Goal: Task Accomplishment & Management: Use online tool/utility

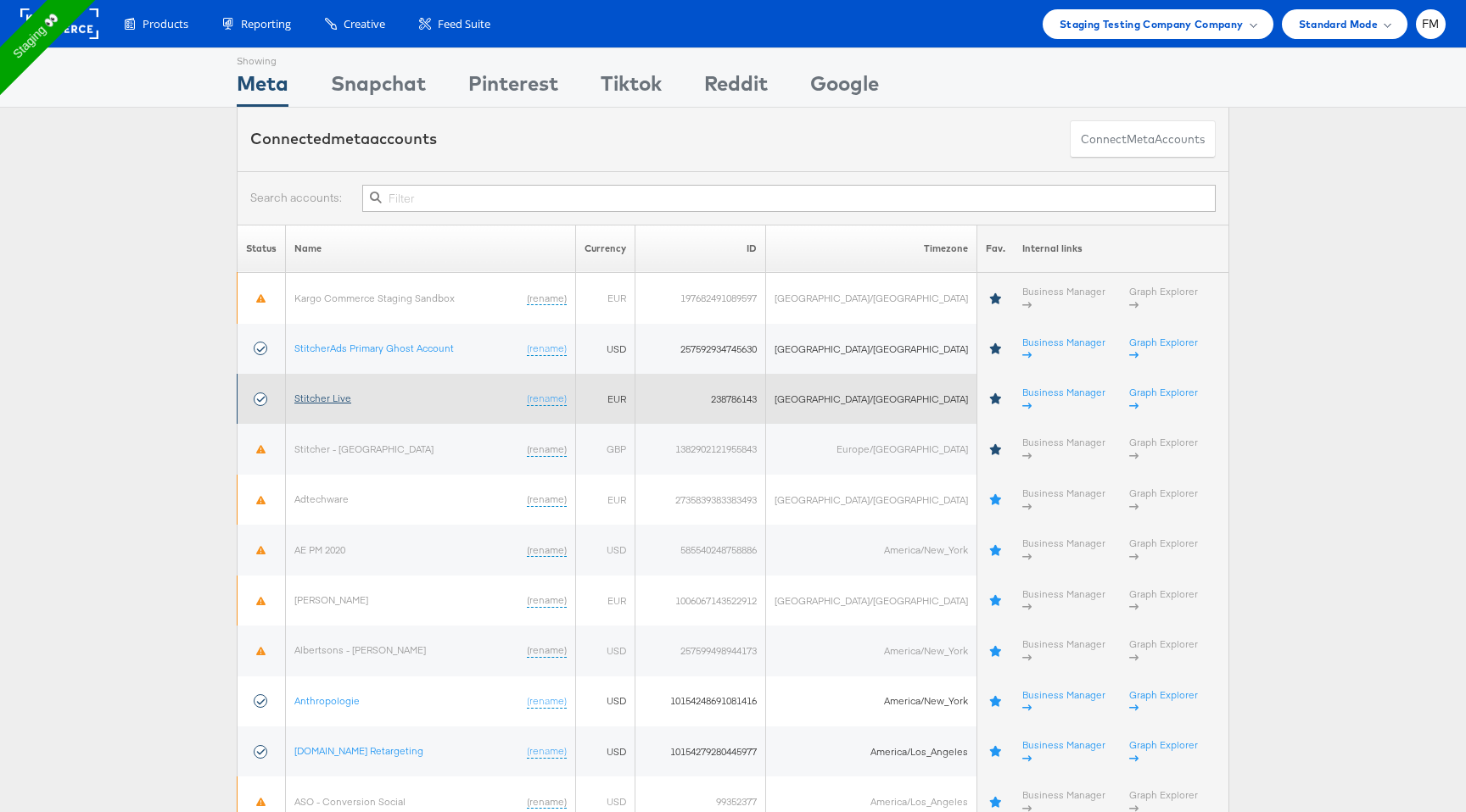
click at [331, 392] on link "Stitcher Live" at bounding box center [322, 398] width 56 height 13
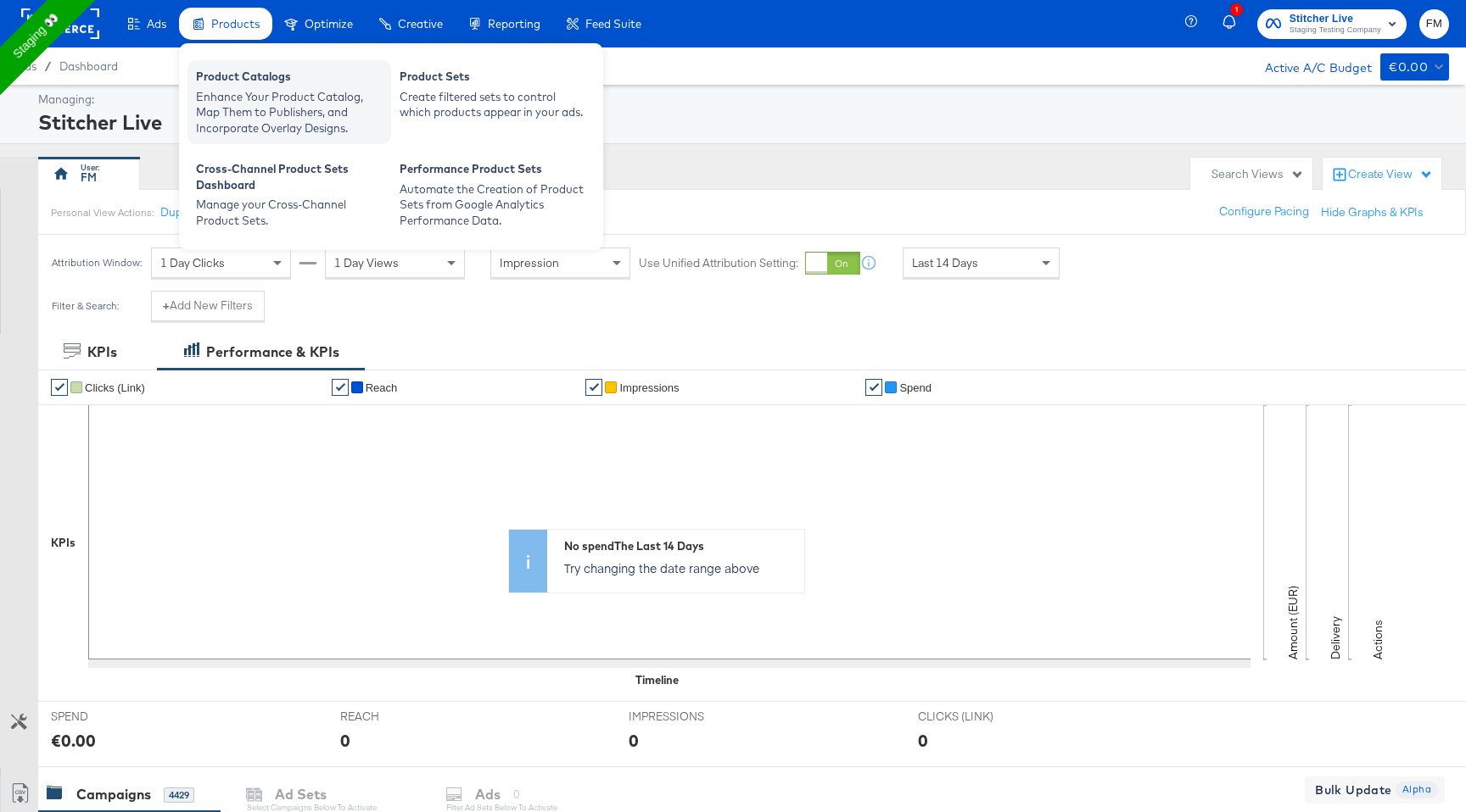
click at [253, 113] on div "Enhance Your Product Catalog, Map Them to Publishers, and Incorporate Overlay D…" at bounding box center [289, 113] width 187 height 48
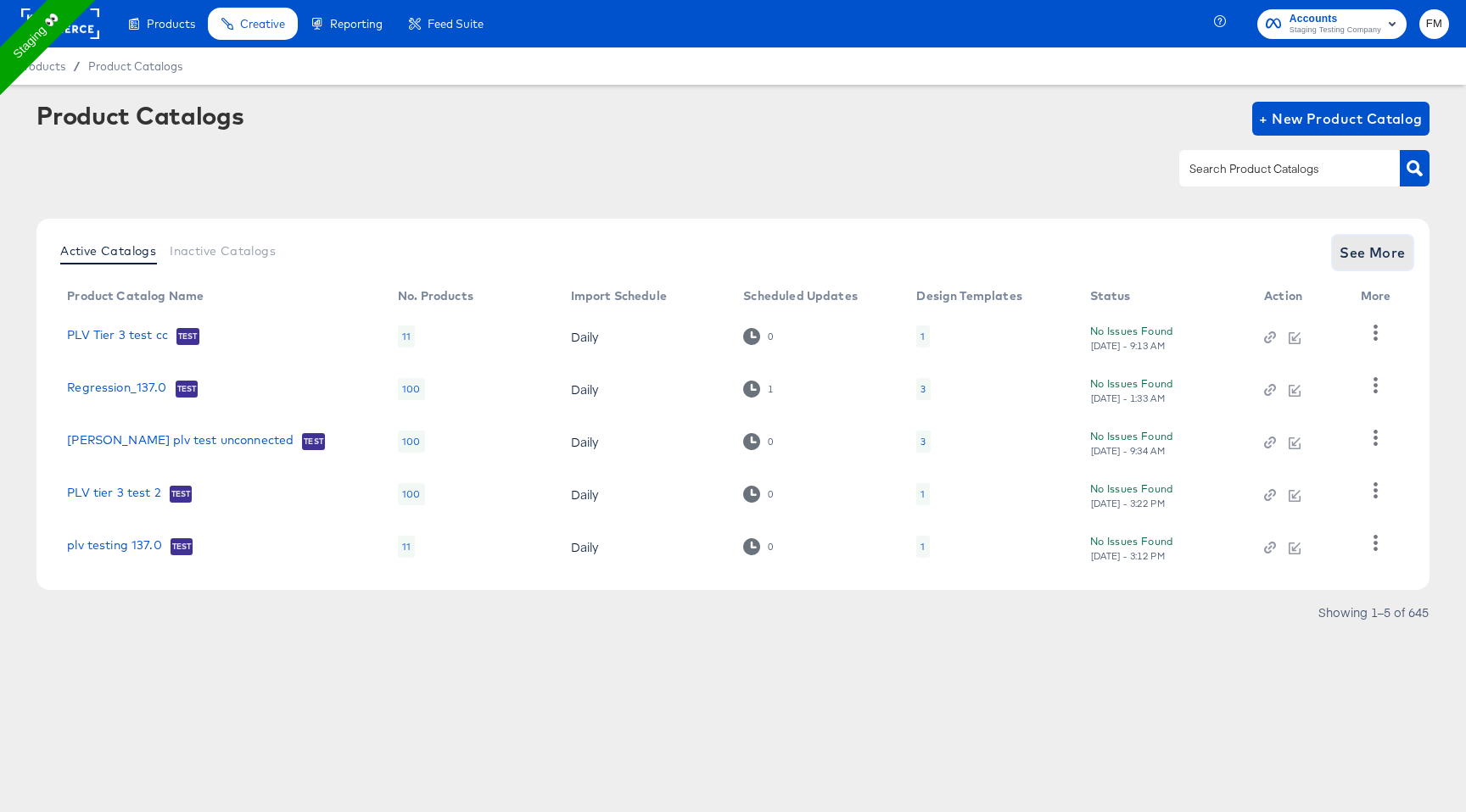
click at [1376, 255] on span "See More" at bounding box center [1372, 252] width 66 height 23
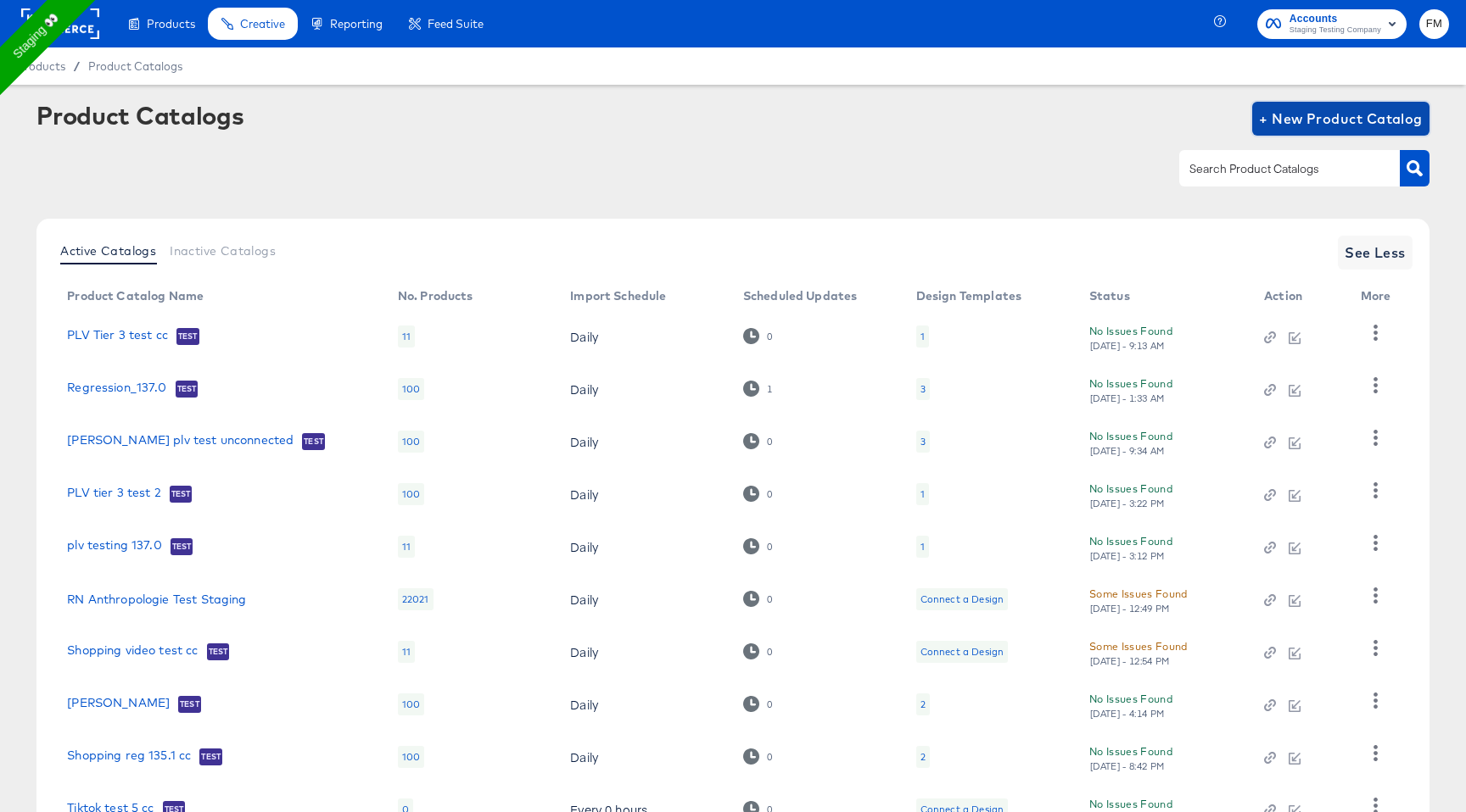
click at [1407, 124] on span "+ New Product Catalog" at bounding box center [1340, 118] width 164 height 23
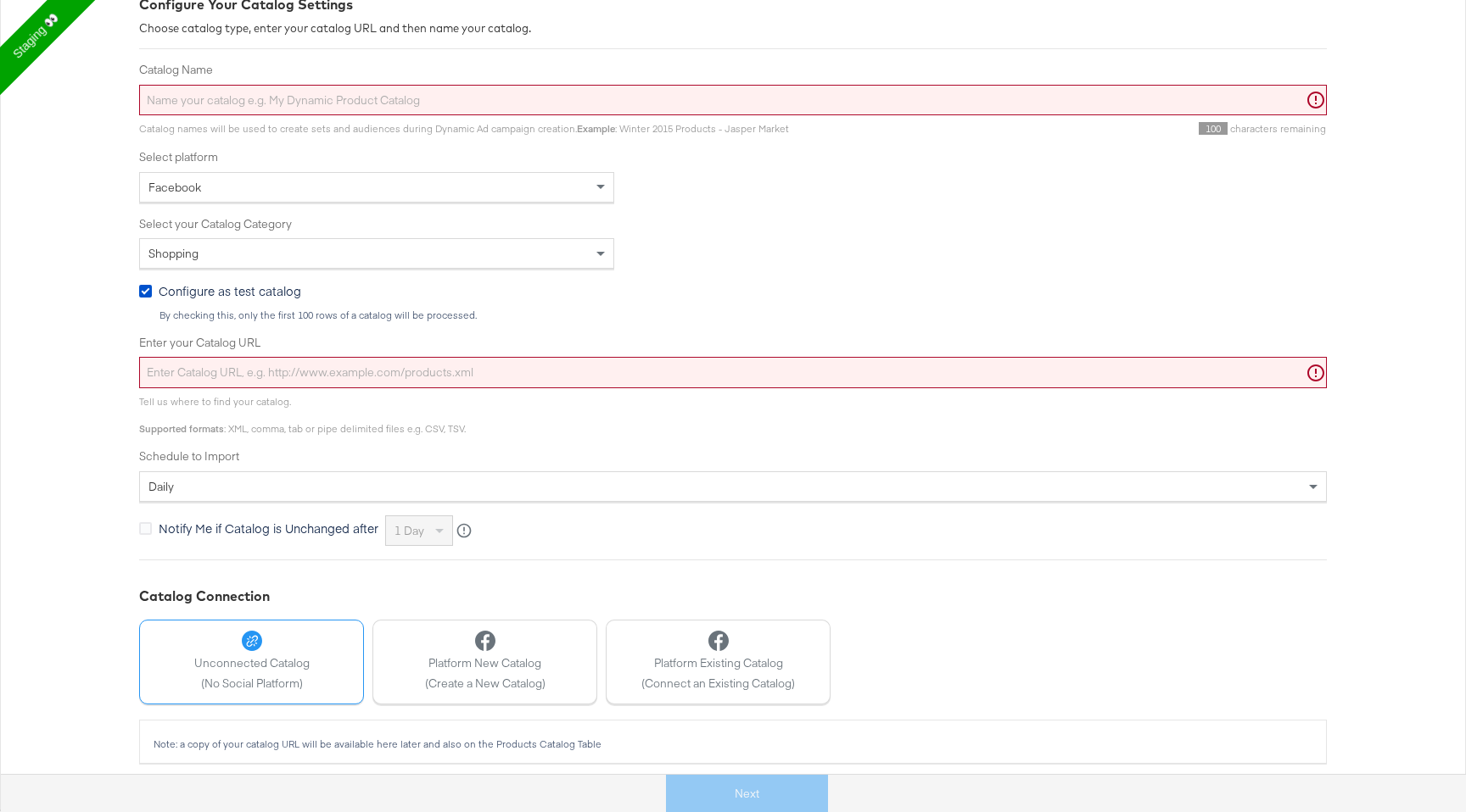
scroll to position [267, 0]
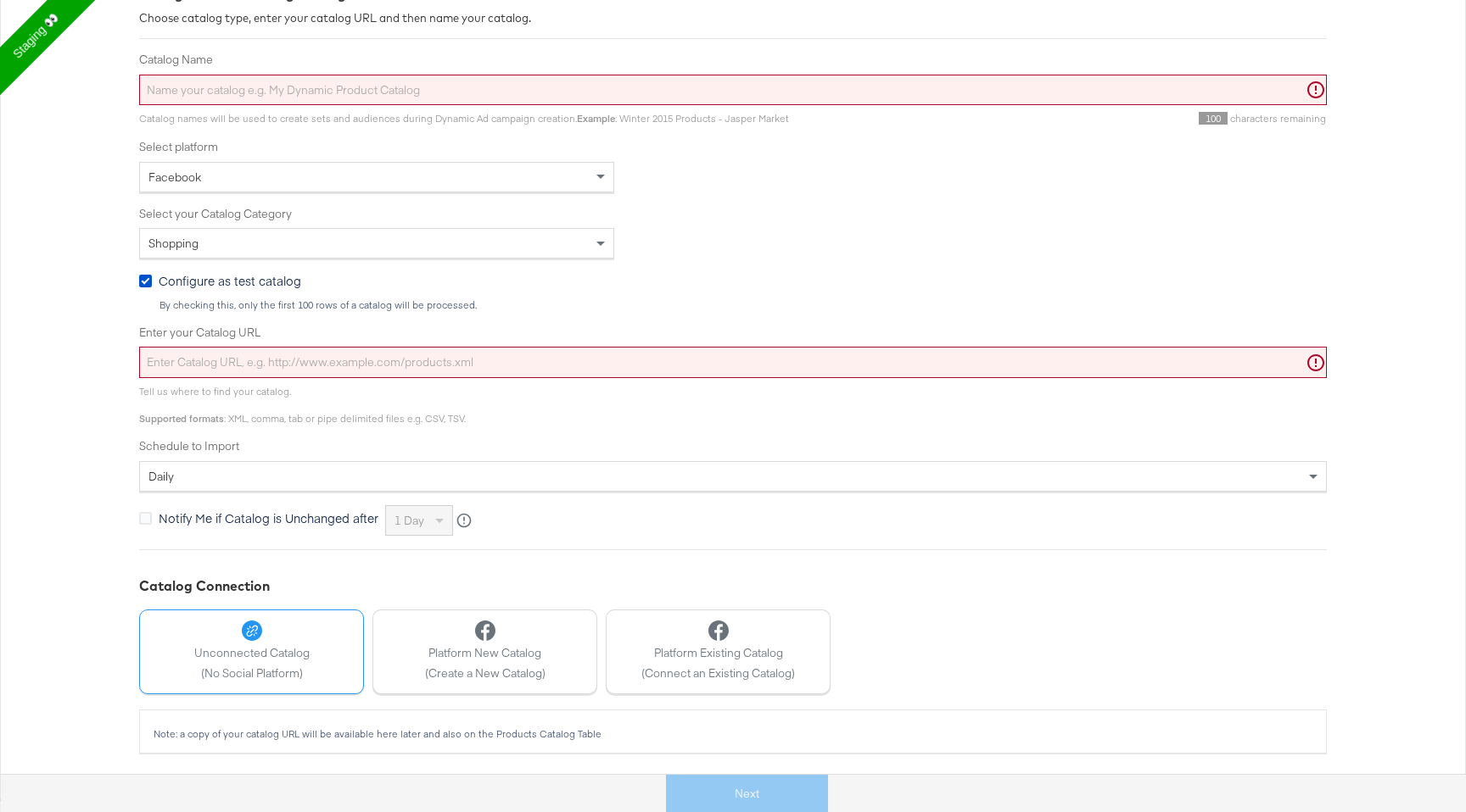
click at [746, 797] on div "Next" at bounding box center [746, 794] width 1491 height 38
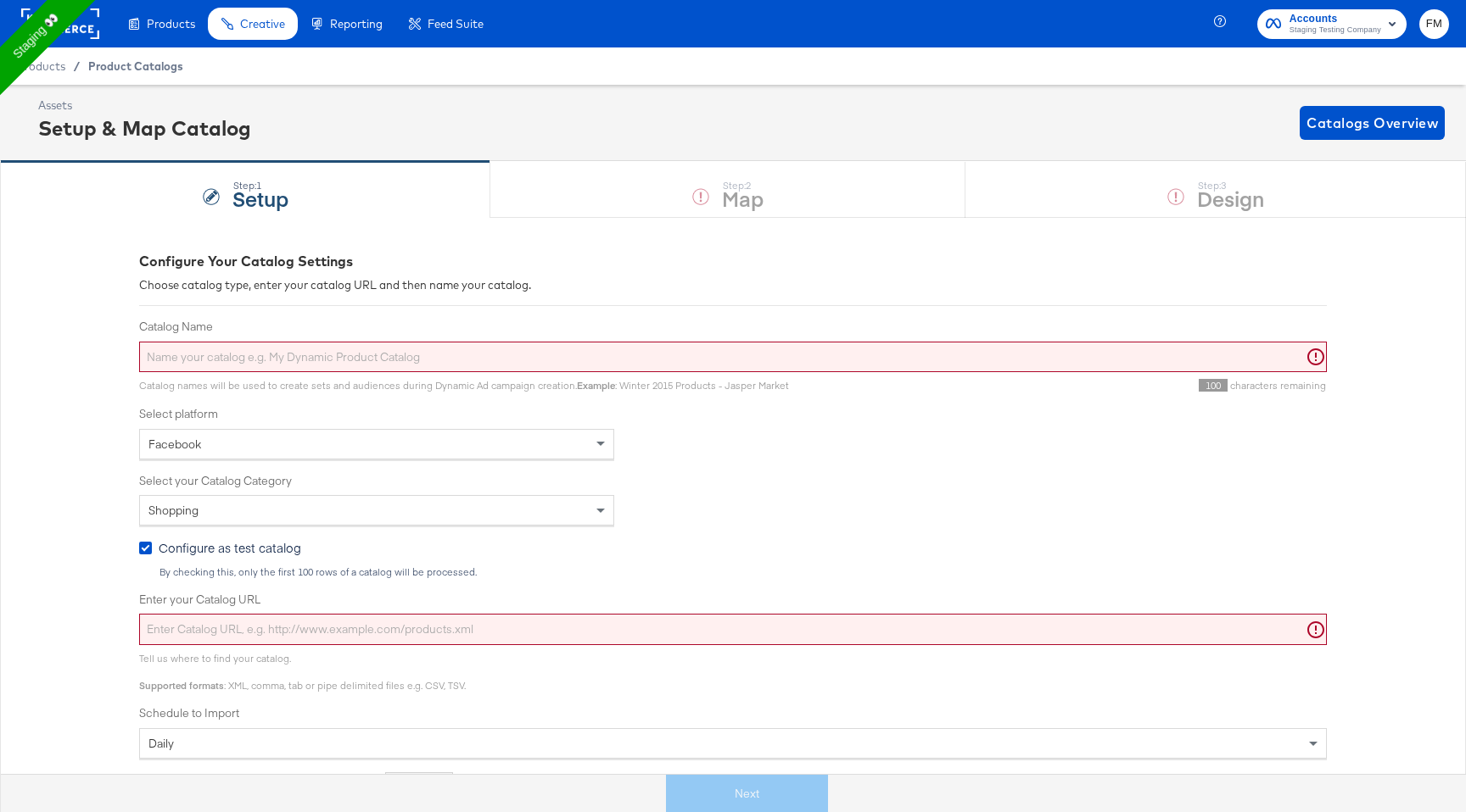
click at [114, 65] on span "Product Catalogs" at bounding box center [135, 66] width 95 height 14
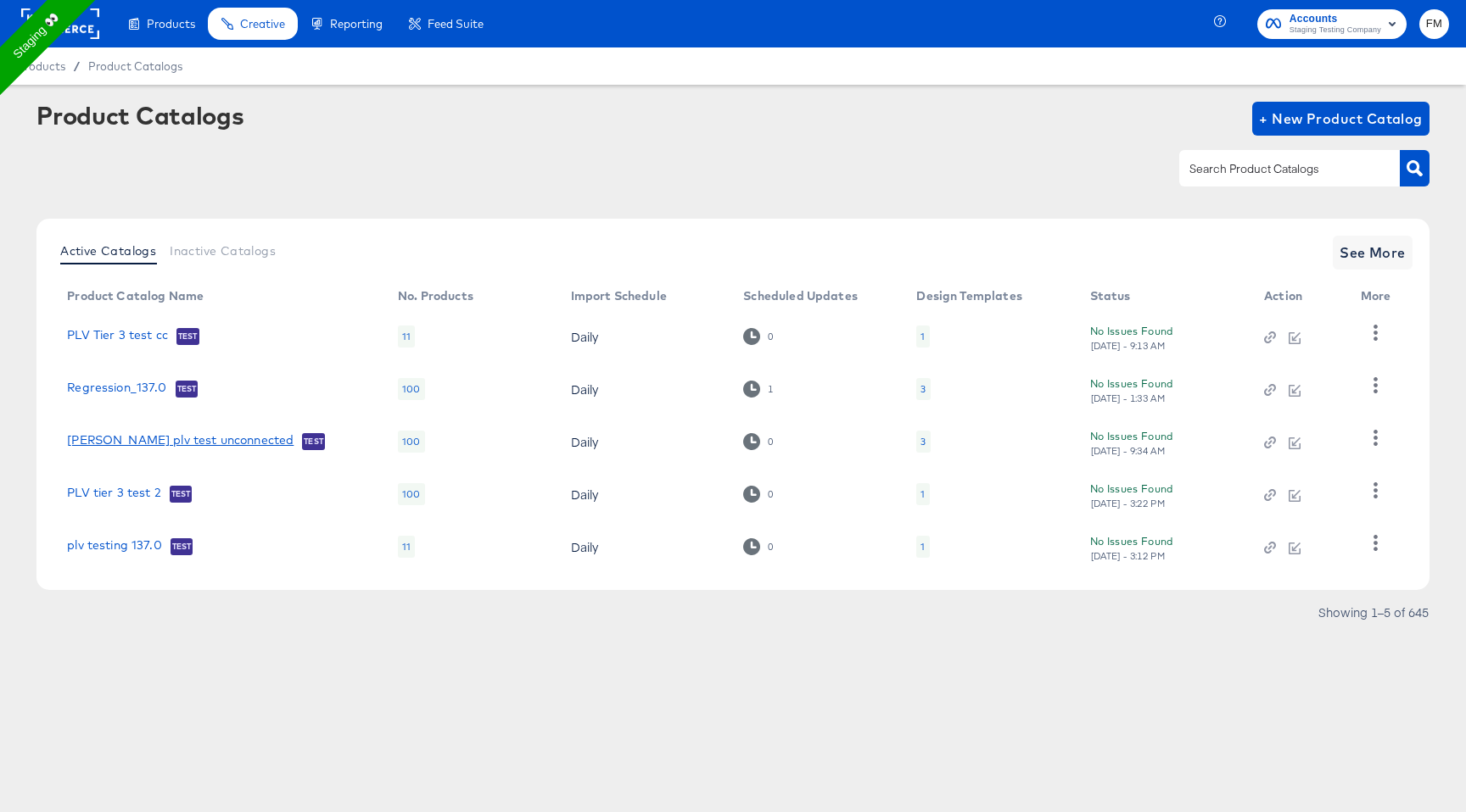
click at [162, 436] on link "[PERSON_NAME] plv test unconnected" at bounding box center [180, 442] width 227 height 17
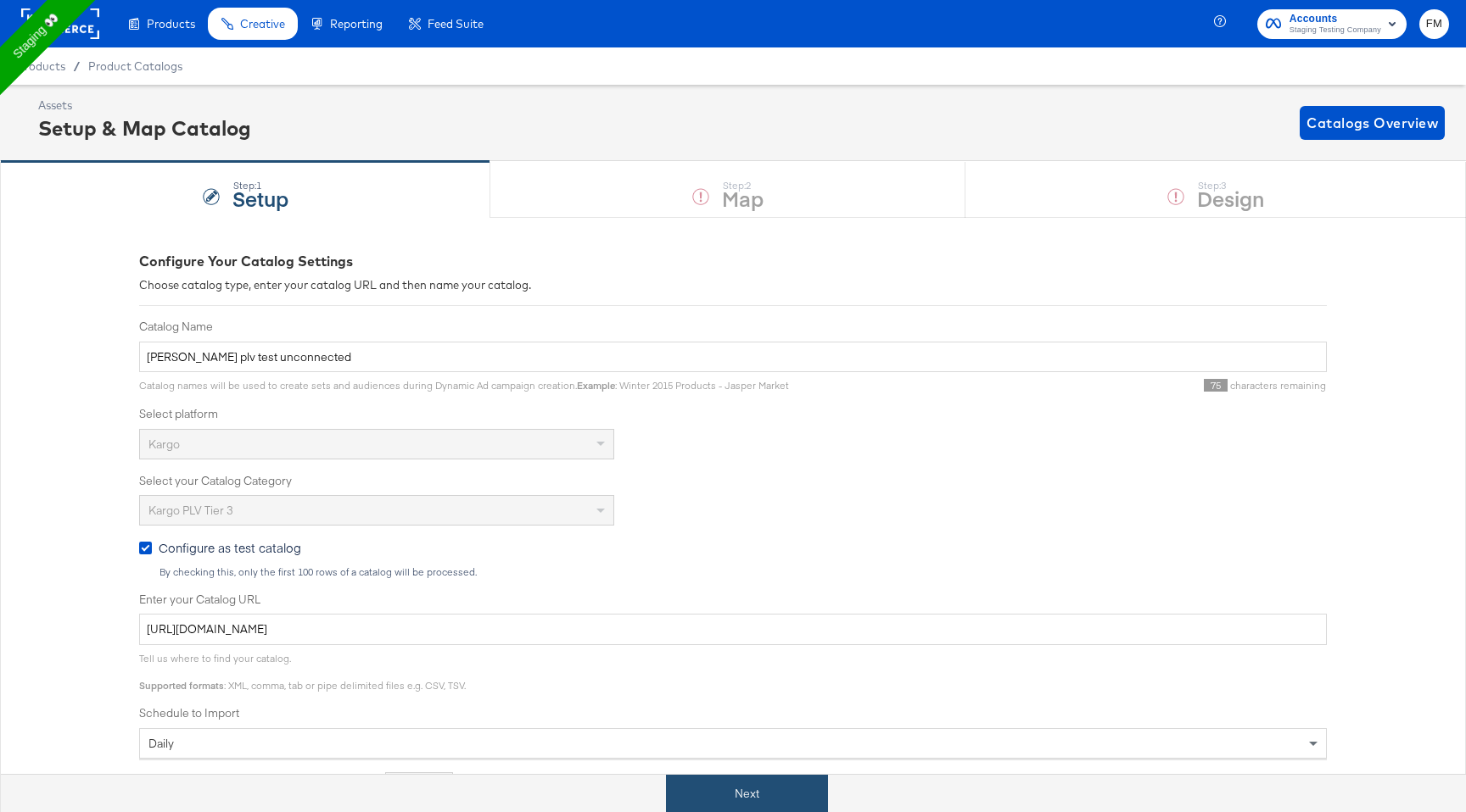
click at [771, 789] on button "Next" at bounding box center [746, 794] width 162 height 38
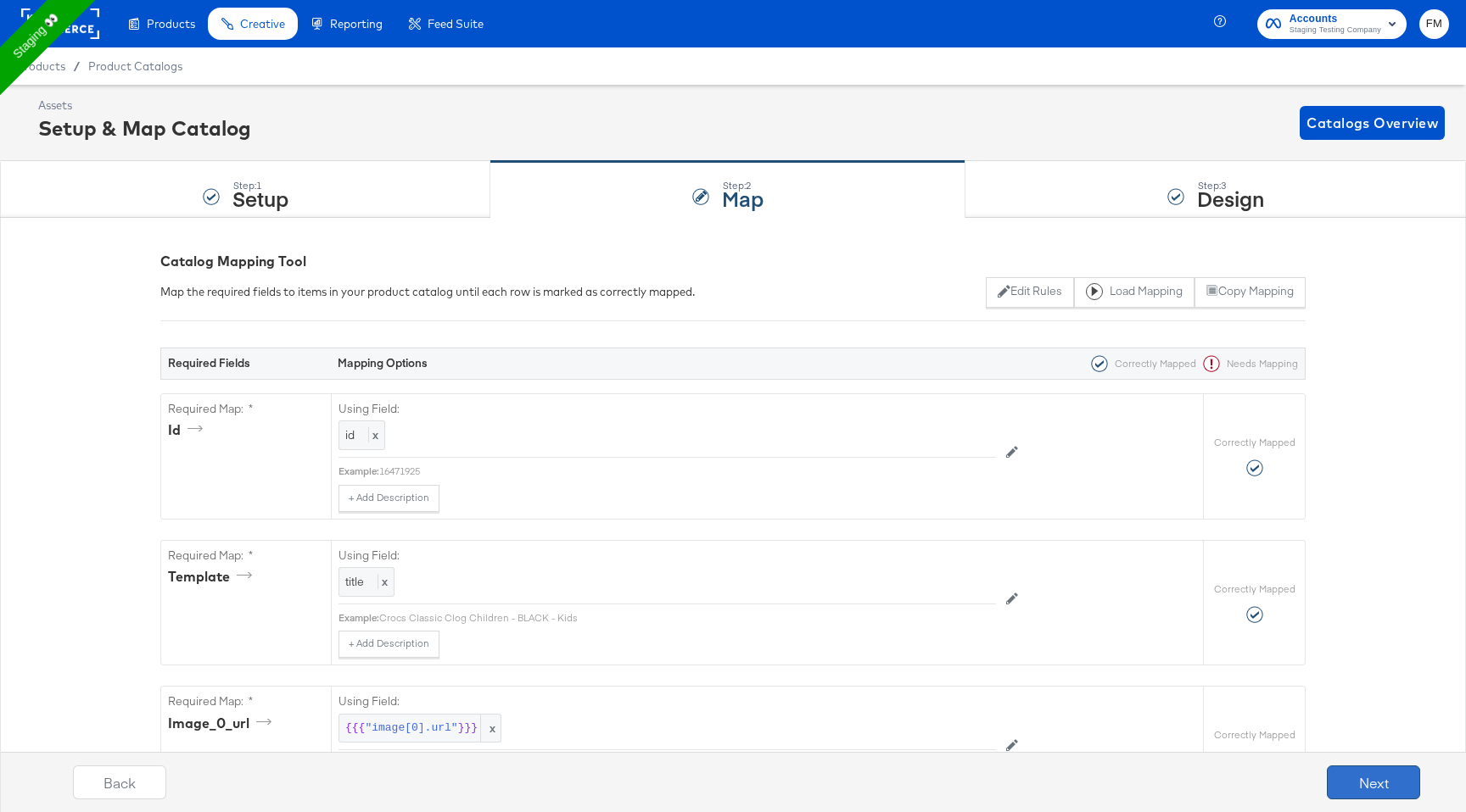
click at [1391, 789] on button "Next" at bounding box center [1374, 783] width 94 height 34
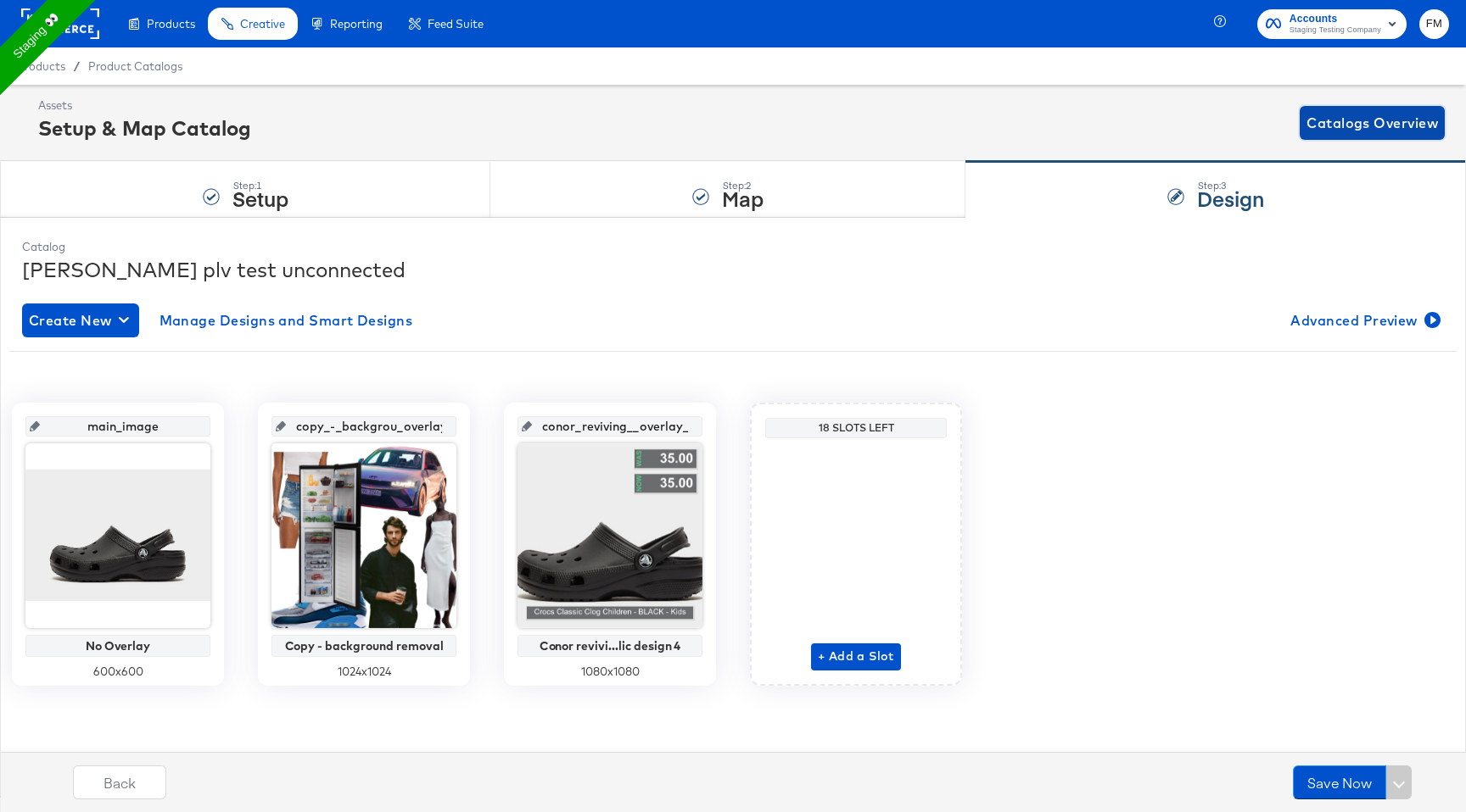
click at [1401, 121] on span "Catalogs Overview" at bounding box center [1371, 122] width 131 height 23
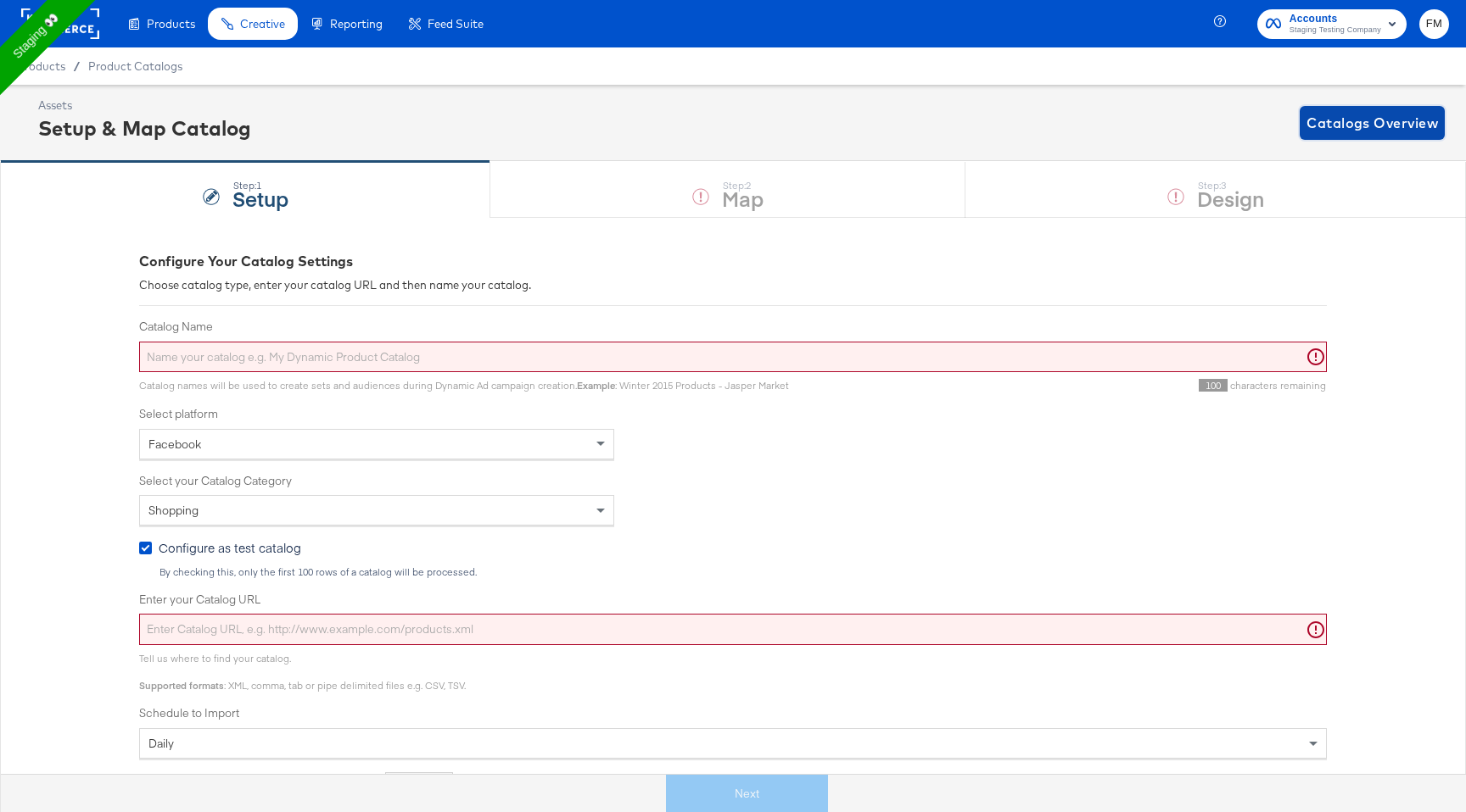
click at [1358, 124] on span "Catalogs Overview" at bounding box center [1371, 122] width 131 height 23
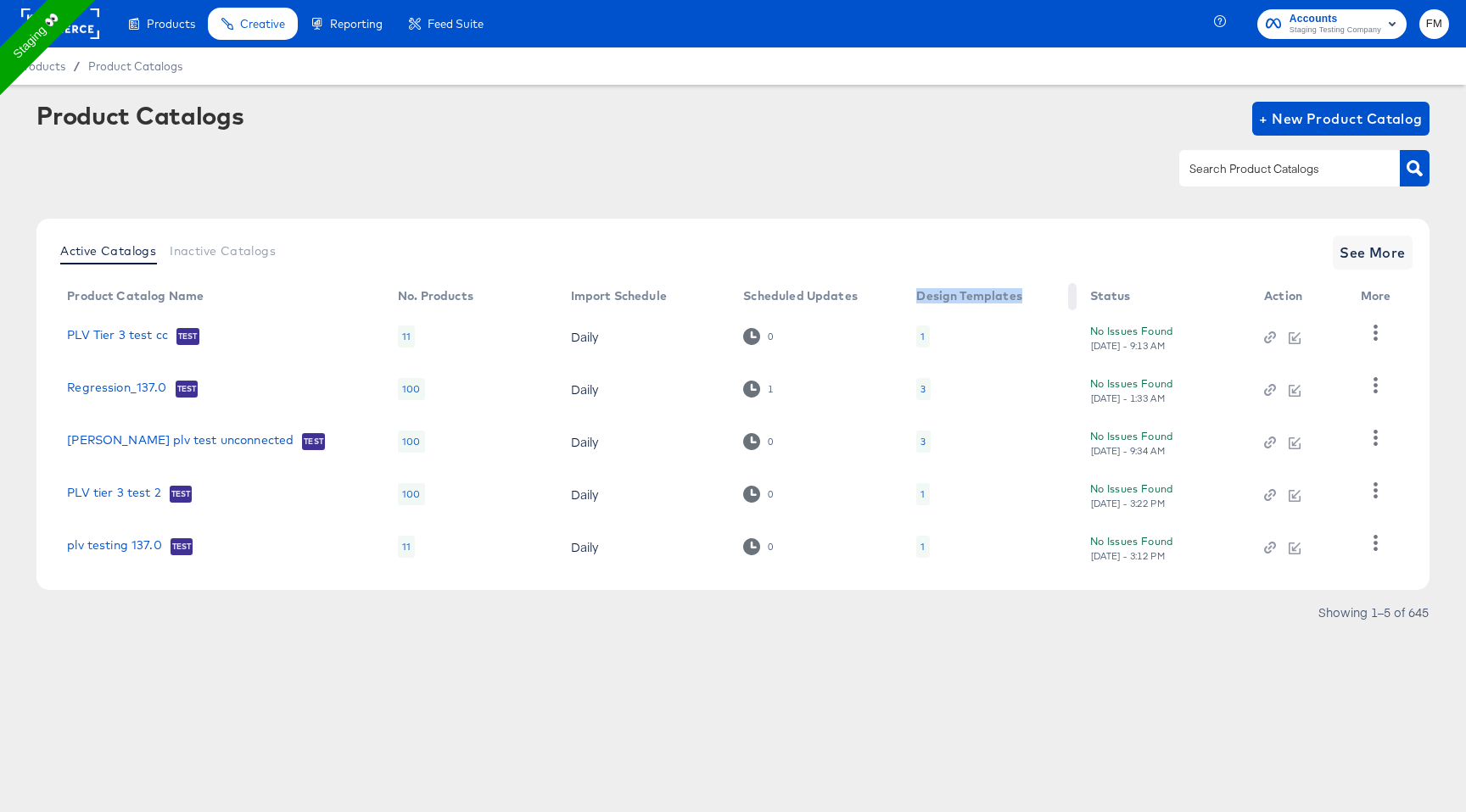
drag, startPoint x: 916, startPoint y: 295, endPoint x: 1025, endPoint y: 294, distance: 109.0
click at [1025, 294] on th "Design Templates" at bounding box center [989, 296] width 173 height 27
copy div "Design Templates"
click at [1371, 383] on icon "button" at bounding box center [1375, 385] width 16 height 16
click at [1314, 420] on div "Changelog" at bounding box center [1305, 420] width 169 height 27
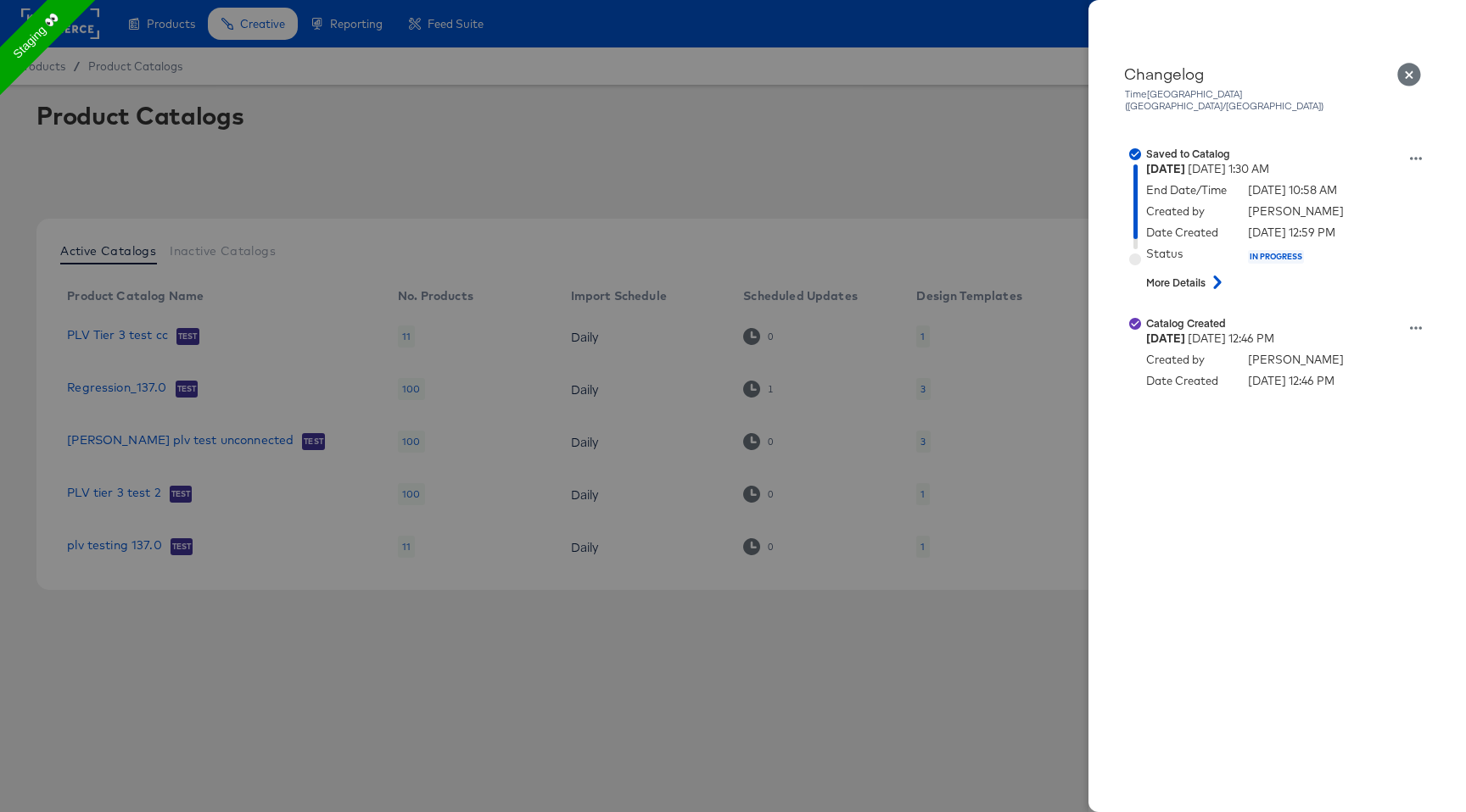
click at [1028, 463] on div at bounding box center [733, 406] width 1466 height 812
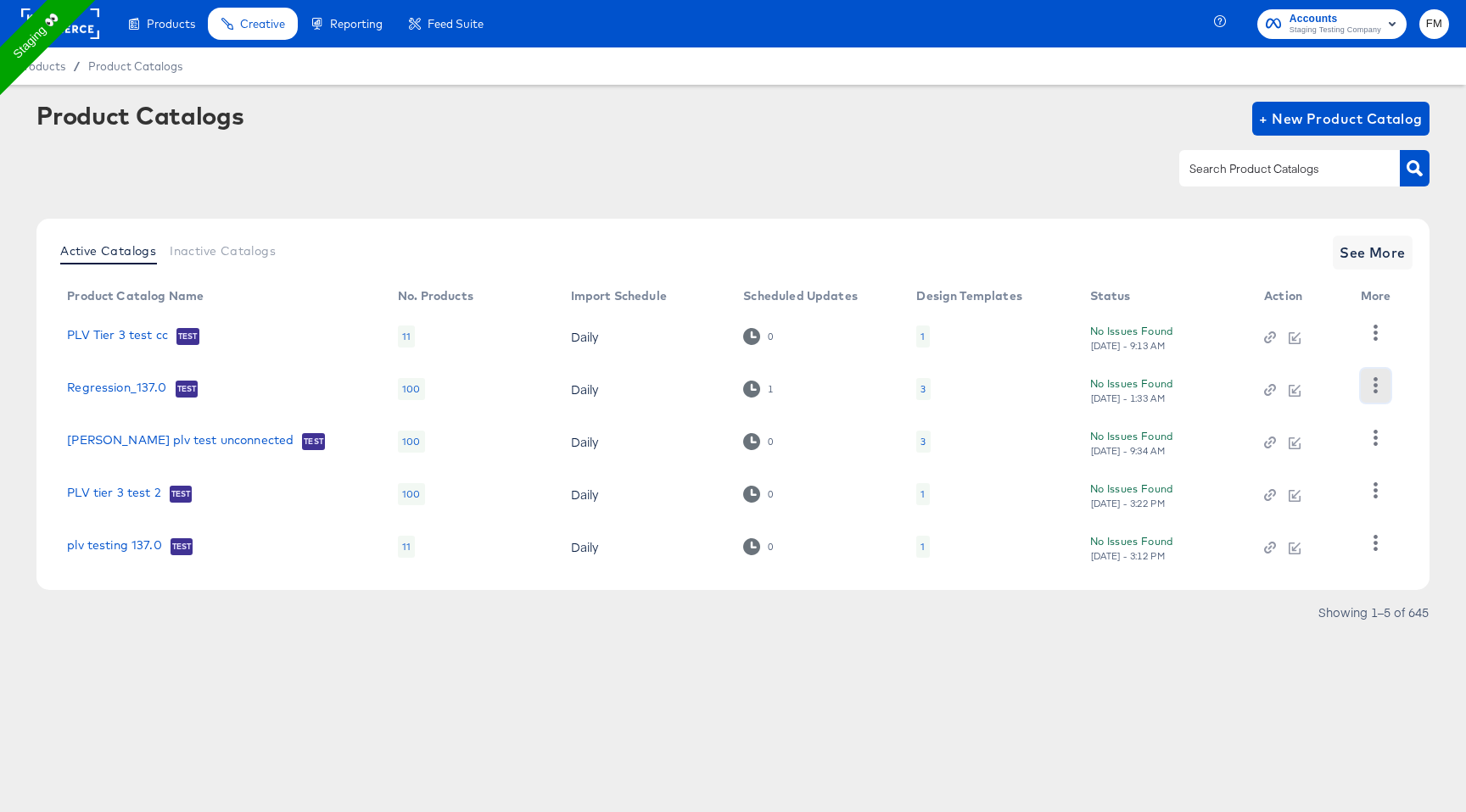
click at [1364, 377] on button "button" at bounding box center [1376, 385] width 30 height 34
click at [1290, 451] on div "HUD Checks (Internal)" at bounding box center [1305, 447] width 169 height 27
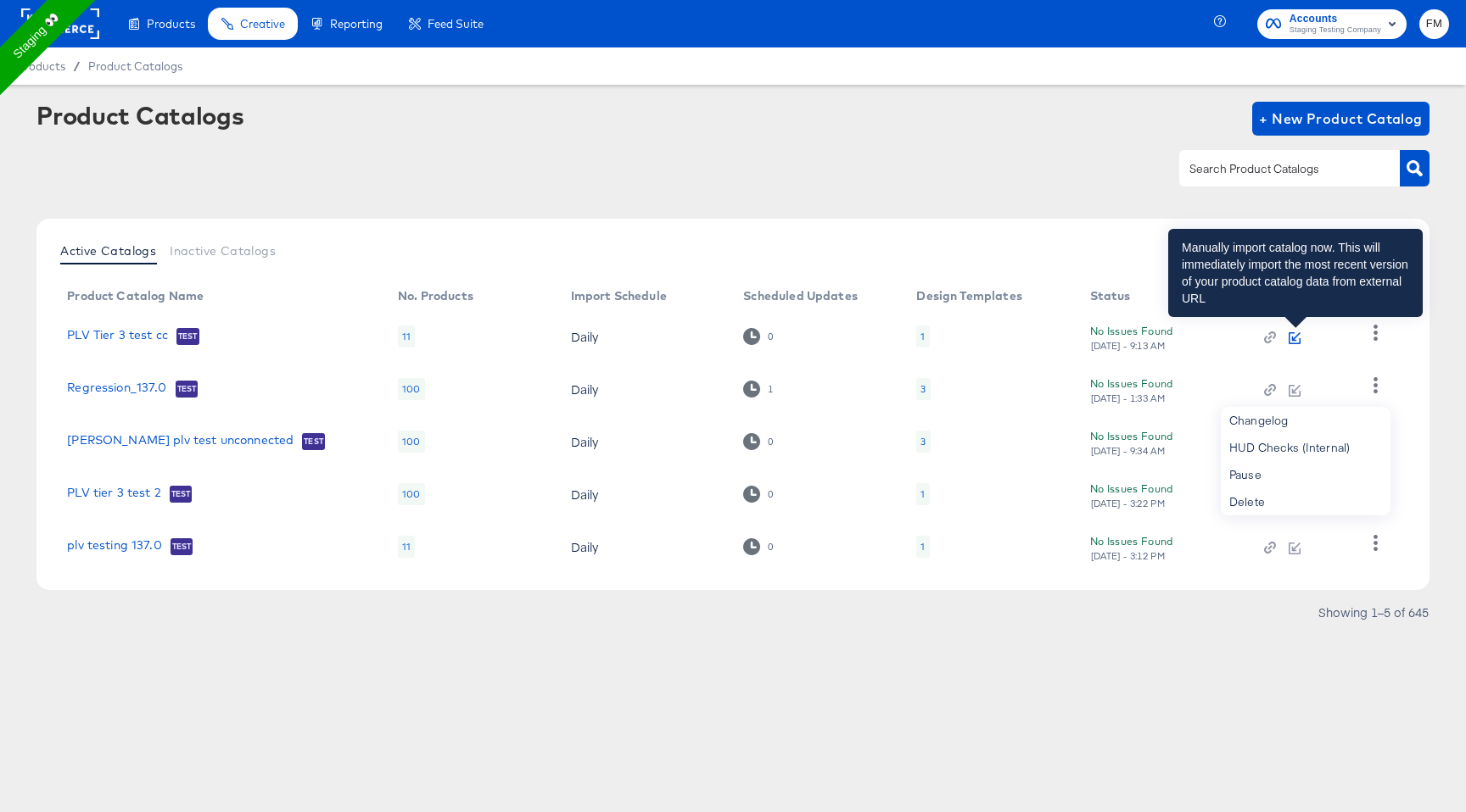
click at [1291, 336] on icon "button" at bounding box center [1295, 338] width 12 height 12
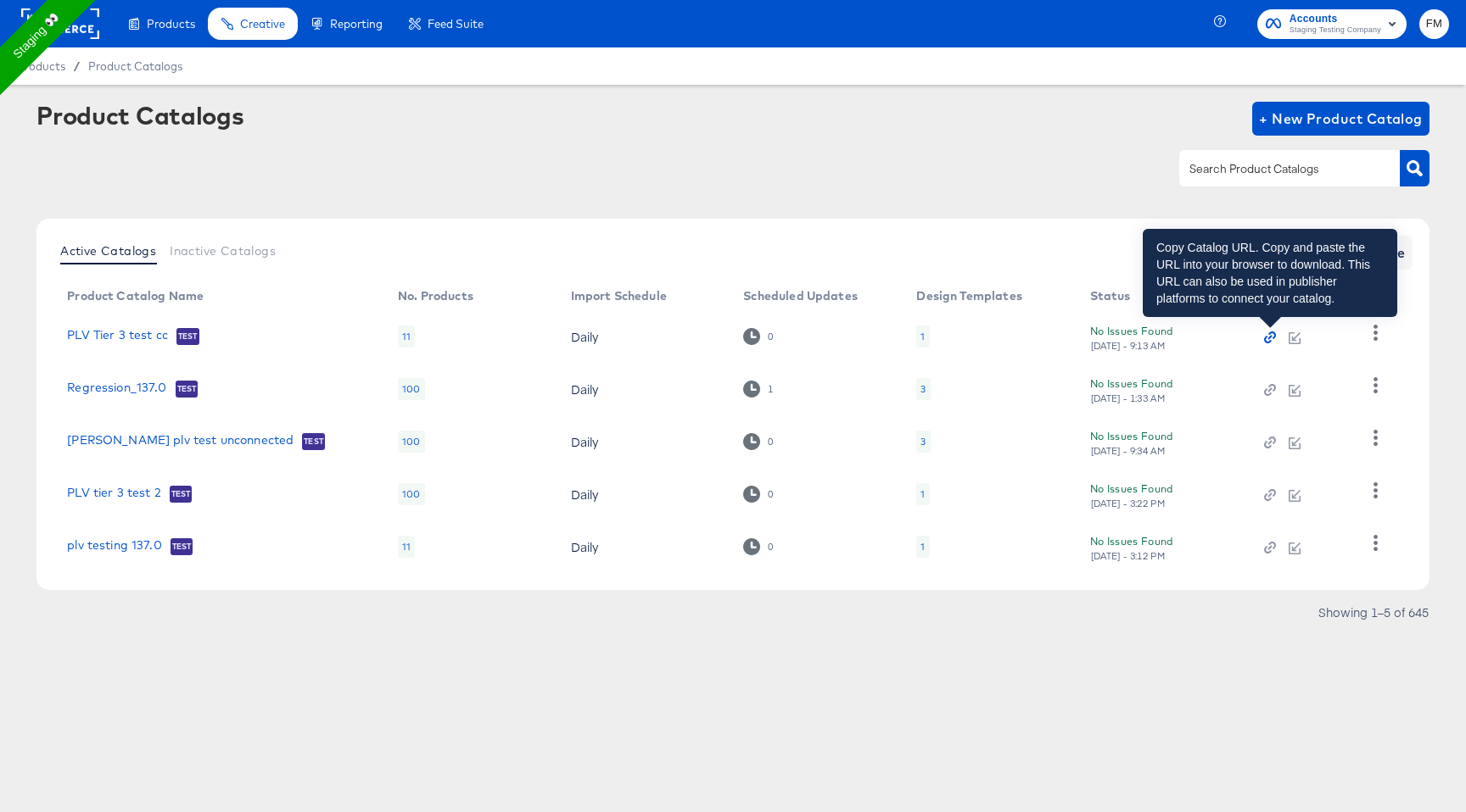
click at [1273, 337] on icon "button" at bounding box center [1272, 335] width 8 height 8
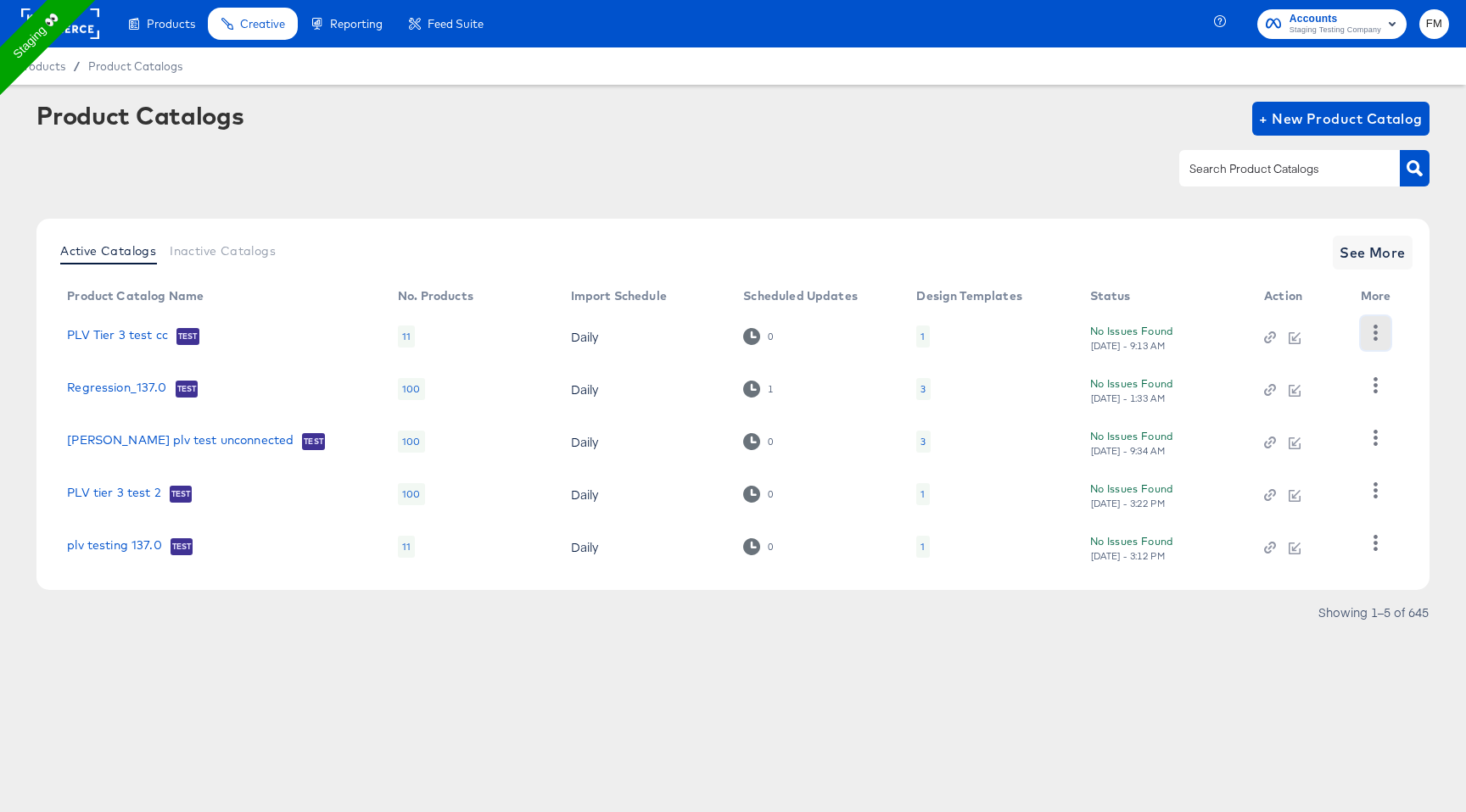
click at [1384, 321] on button "button" at bounding box center [1376, 333] width 30 height 34
click at [112, 337] on link "PLV Tier 3 test cc" at bounding box center [117, 337] width 101 height 17
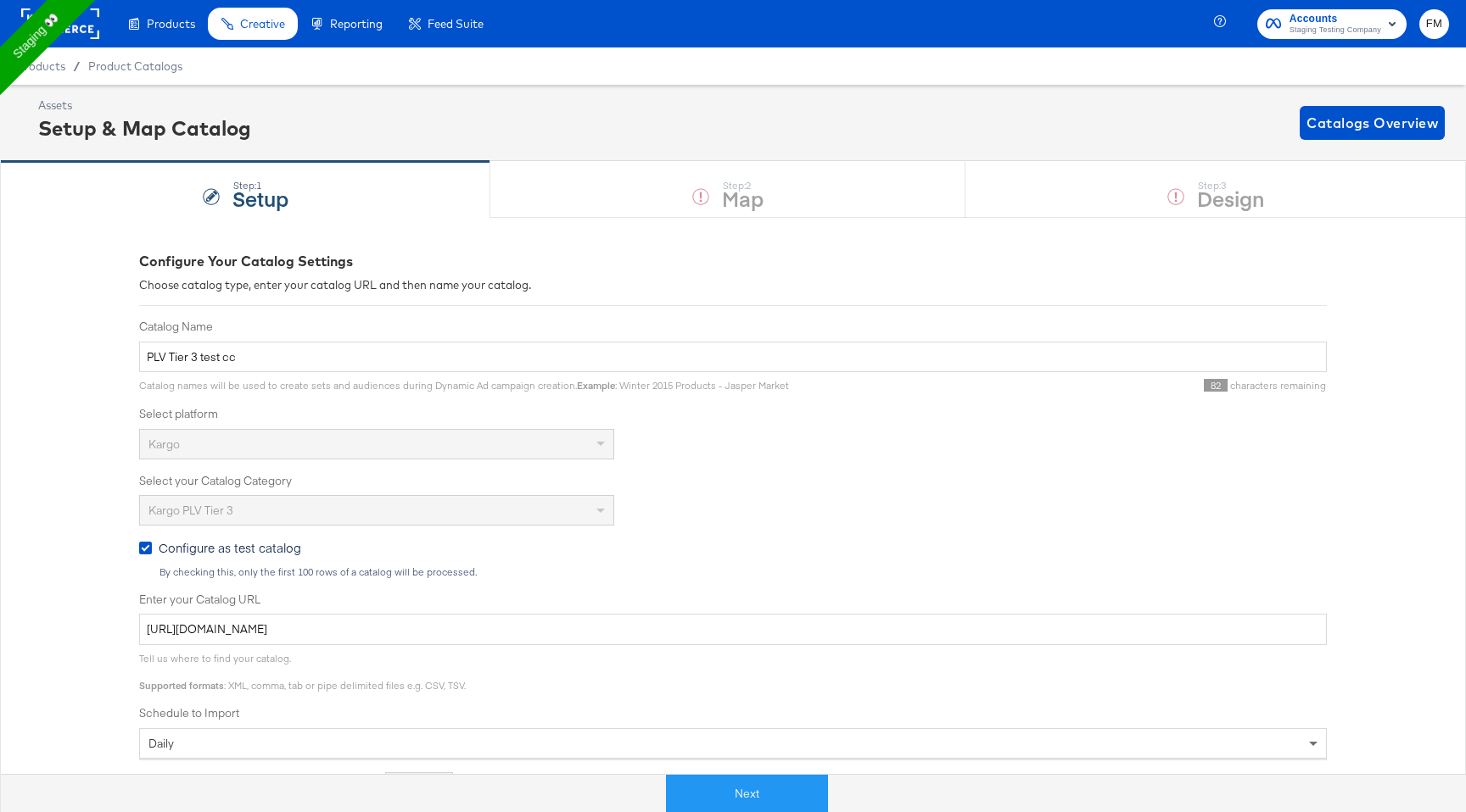
click at [1156, 156] on div "Assets Setup & Map Catalog Catalogs Overview" at bounding box center [733, 123] width 1466 height 76
click at [762, 806] on button "Next" at bounding box center [746, 794] width 162 height 38
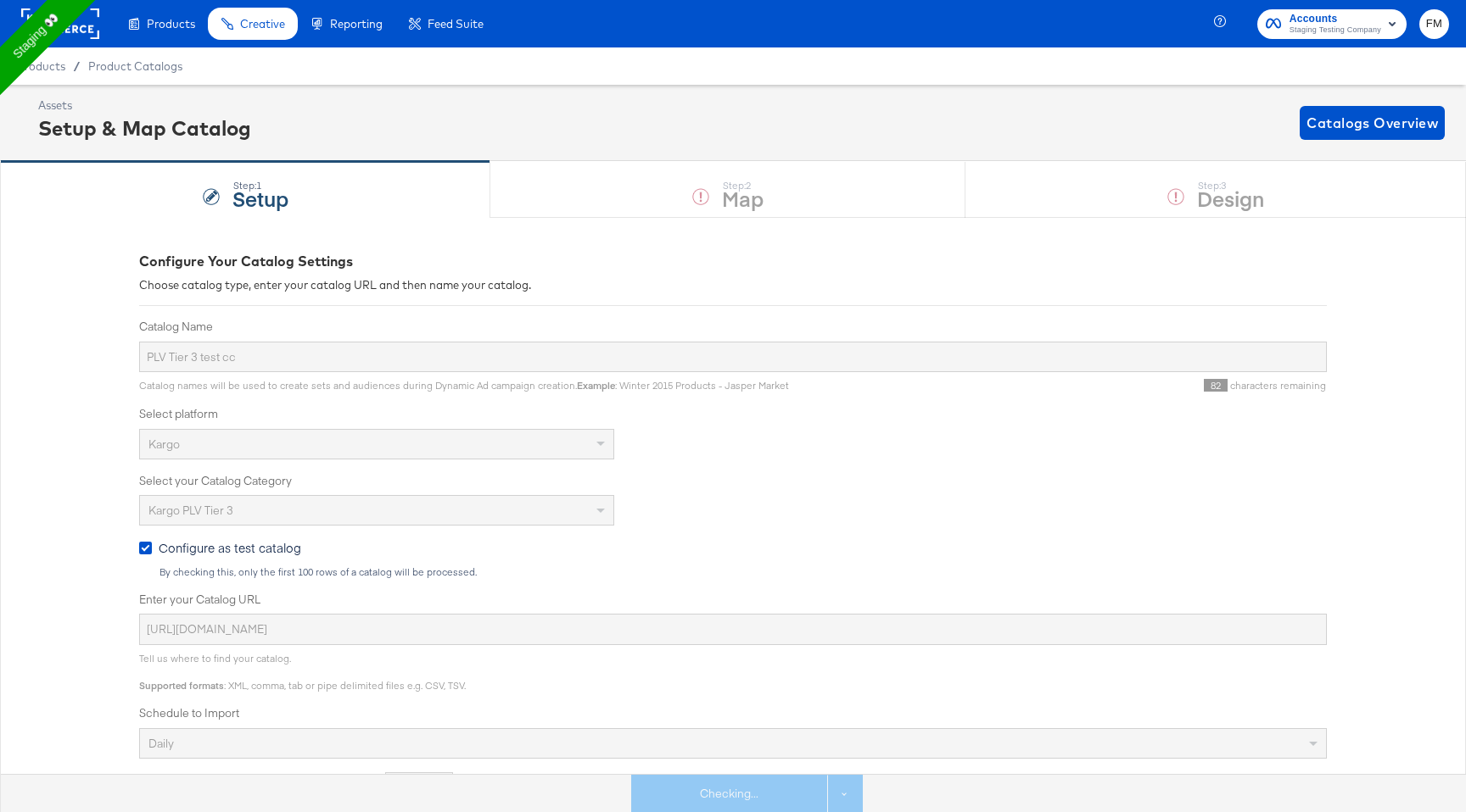
click at [762, 806] on div "Checking... See more options" at bounding box center [746, 794] width 232 height 38
click at [1216, 187] on div "Step: 1 Setup Step: 2 Map Step: 3 Design" at bounding box center [733, 189] width 1466 height 56
